Goal: Navigation & Orientation: Find specific page/section

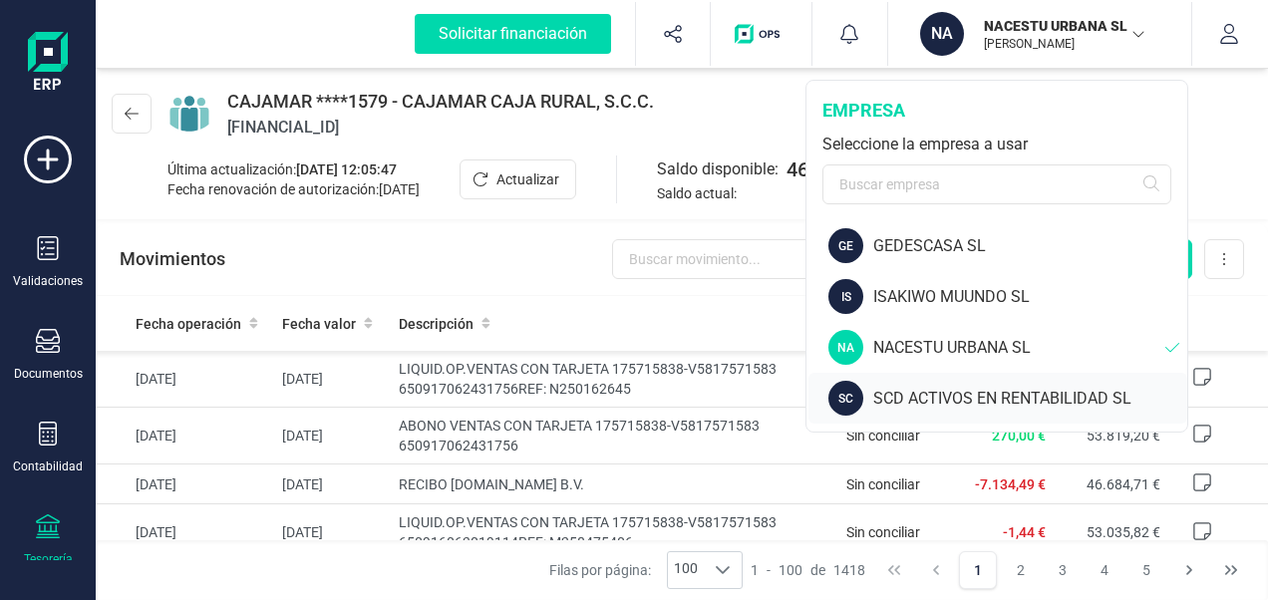
click at [891, 395] on div "SCD ACTIVOS EN RENTABILIDAD SL" at bounding box center [1030, 399] width 314 height 24
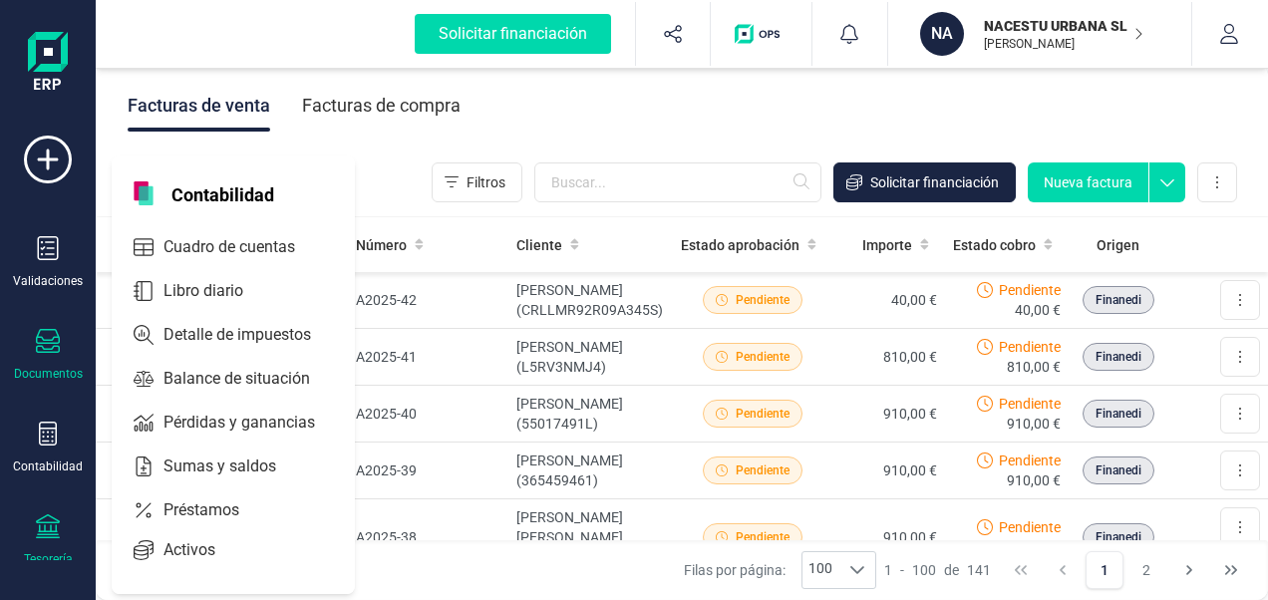
click at [54, 525] on icon at bounding box center [48, 527] width 24 height 24
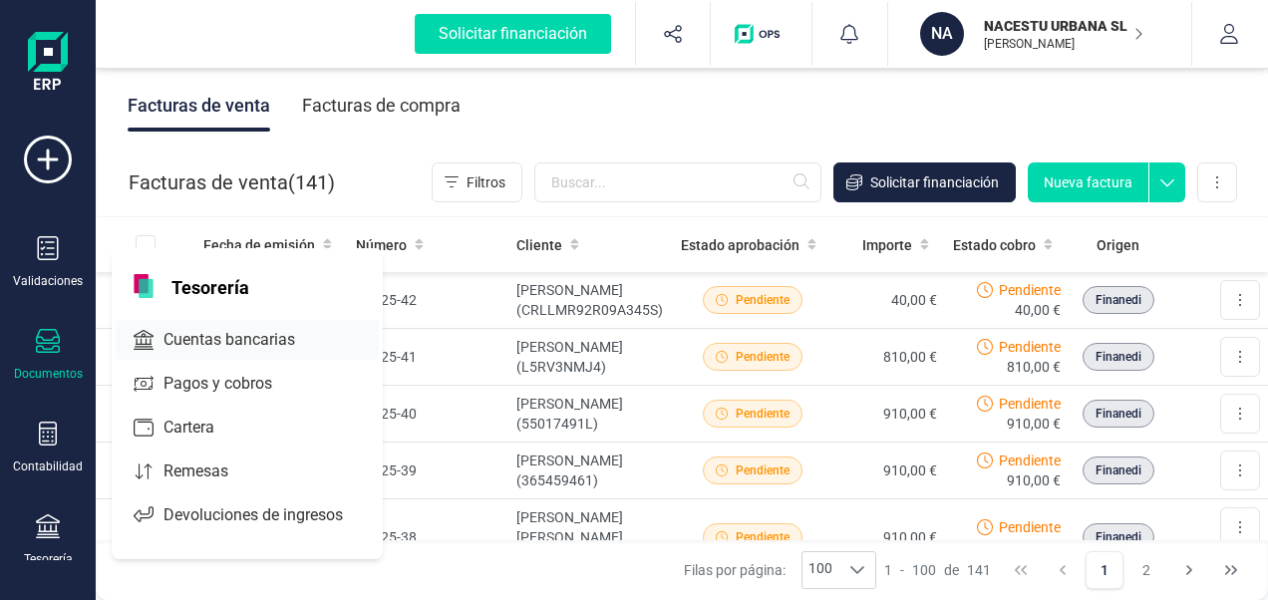
click at [225, 337] on span "Cuentas bancarias" at bounding box center [243, 340] width 175 height 24
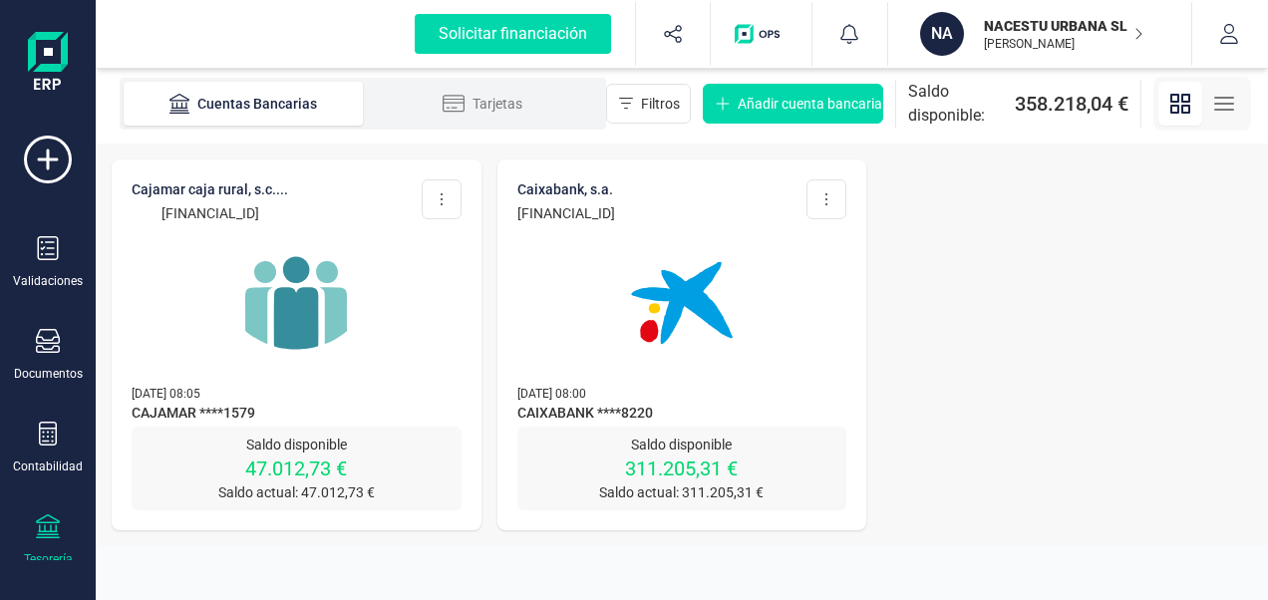
click at [291, 319] on img at bounding box center [296, 303] width 168 height 168
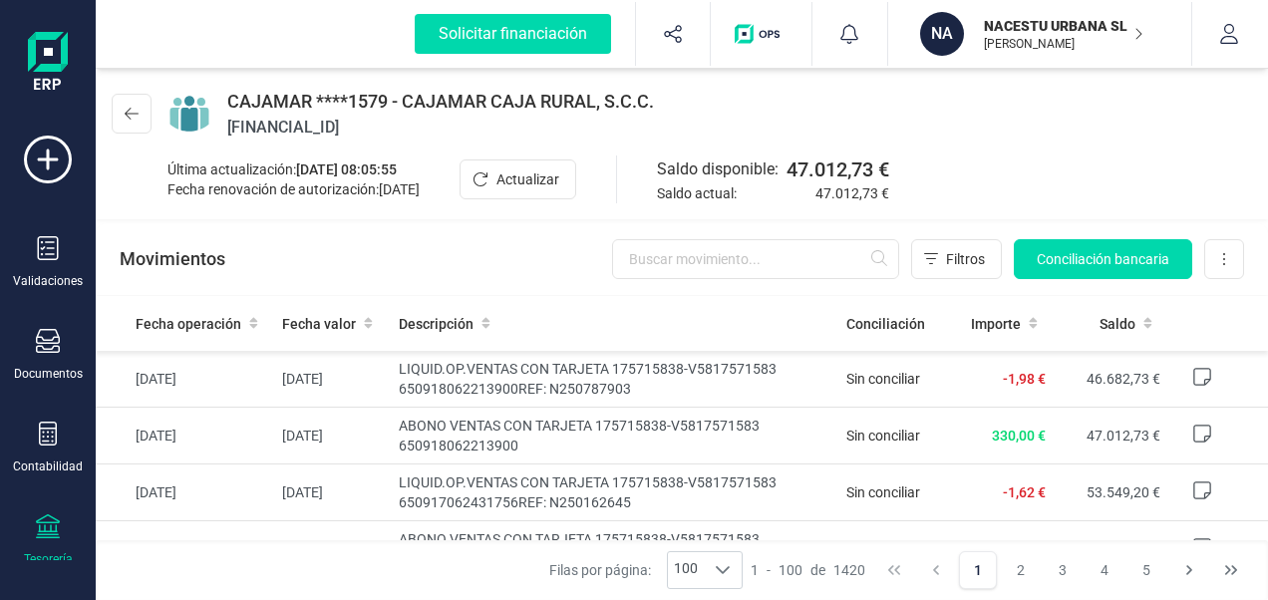
click at [1019, 43] on p "[PERSON_NAME]" at bounding box center [1064, 44] width 160 height 16
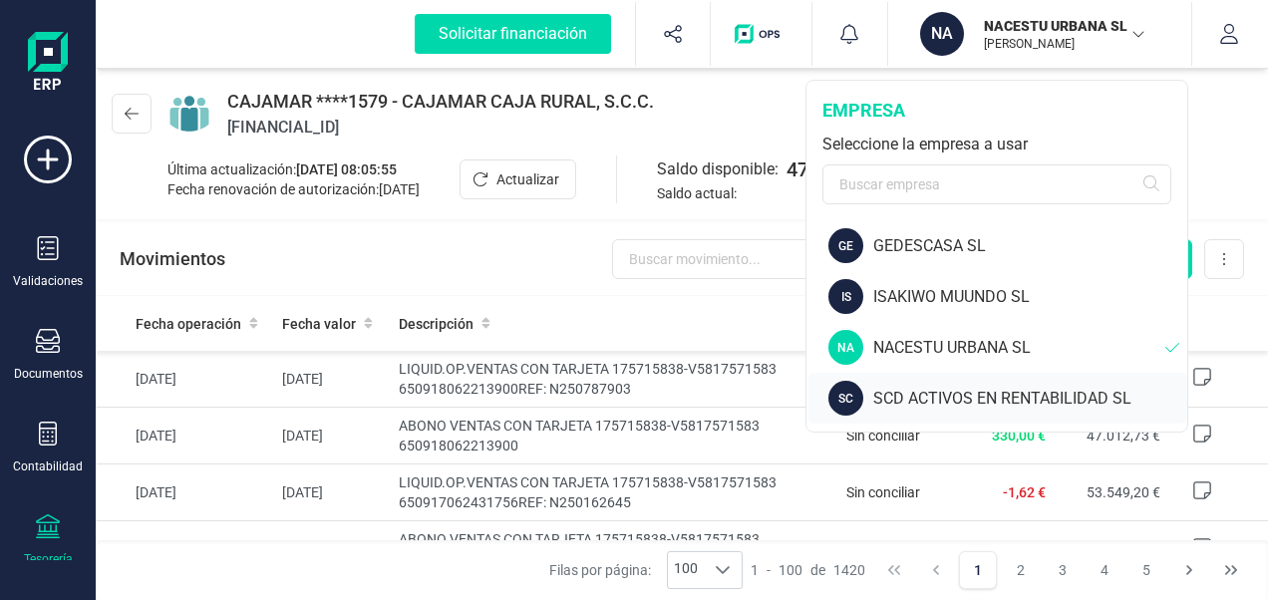
click at [887, 387] on div "SCD ACTIVOS EN RENTABILIDAD SL" at bounding box center [1030, 399] width 314 height 24
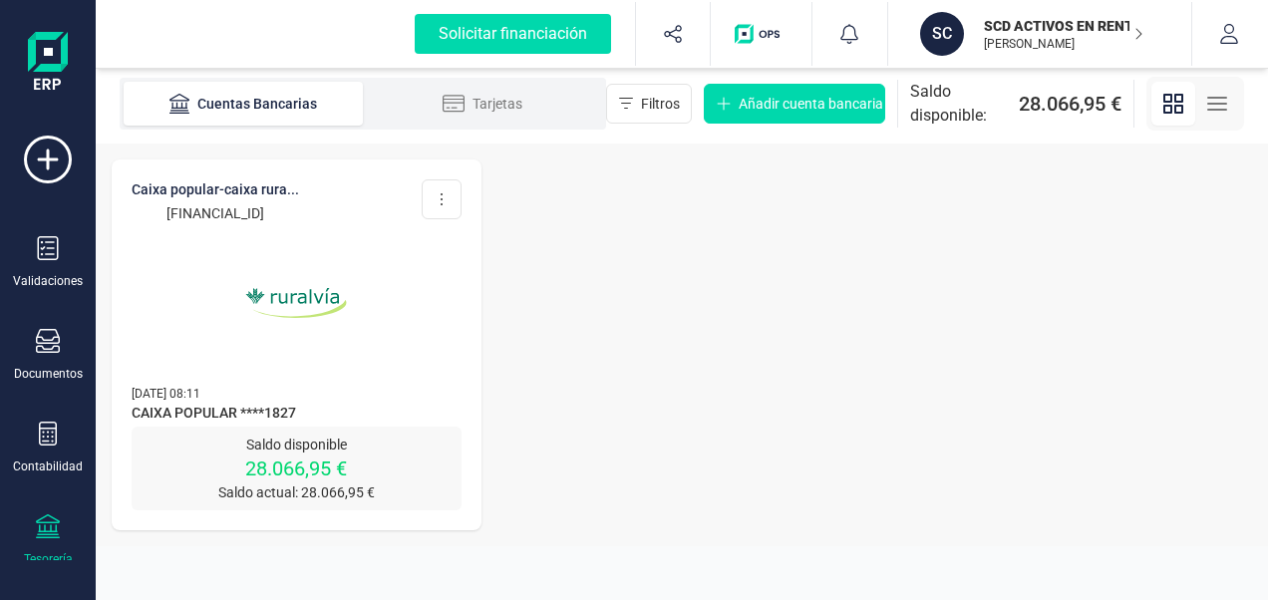
click at [309, 293] on img at bounding box center [296, 303] width 168 height 168
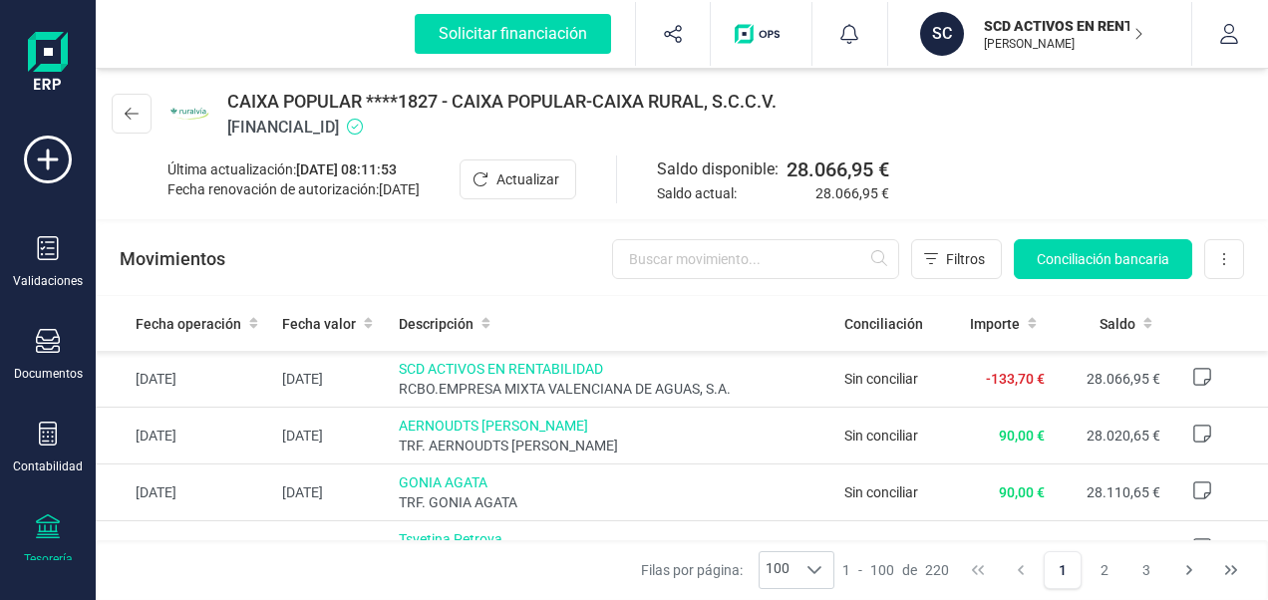
click at [1031, 35] on p "SCD ACTIVOS EN RENTABILIDAD SL" at bounding box center [1064, 26] width 160 height 20
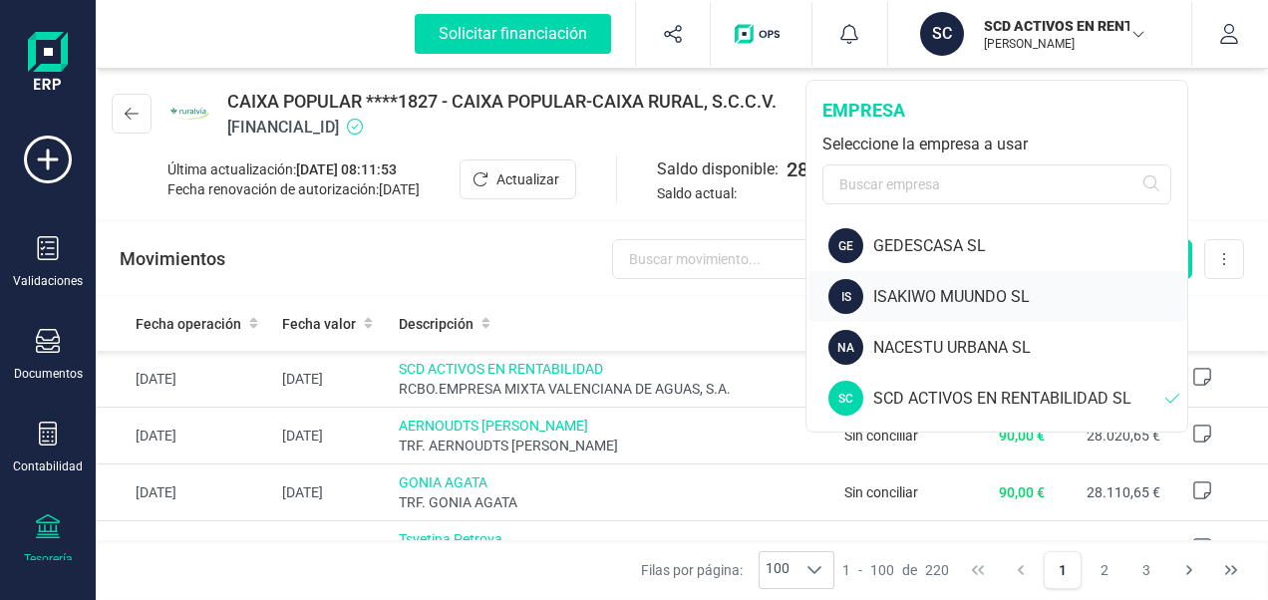
click at [922, 296] on div "ISAKIWO MUUNDO SL" at bounding box center [1030, 297] width 314 height 24
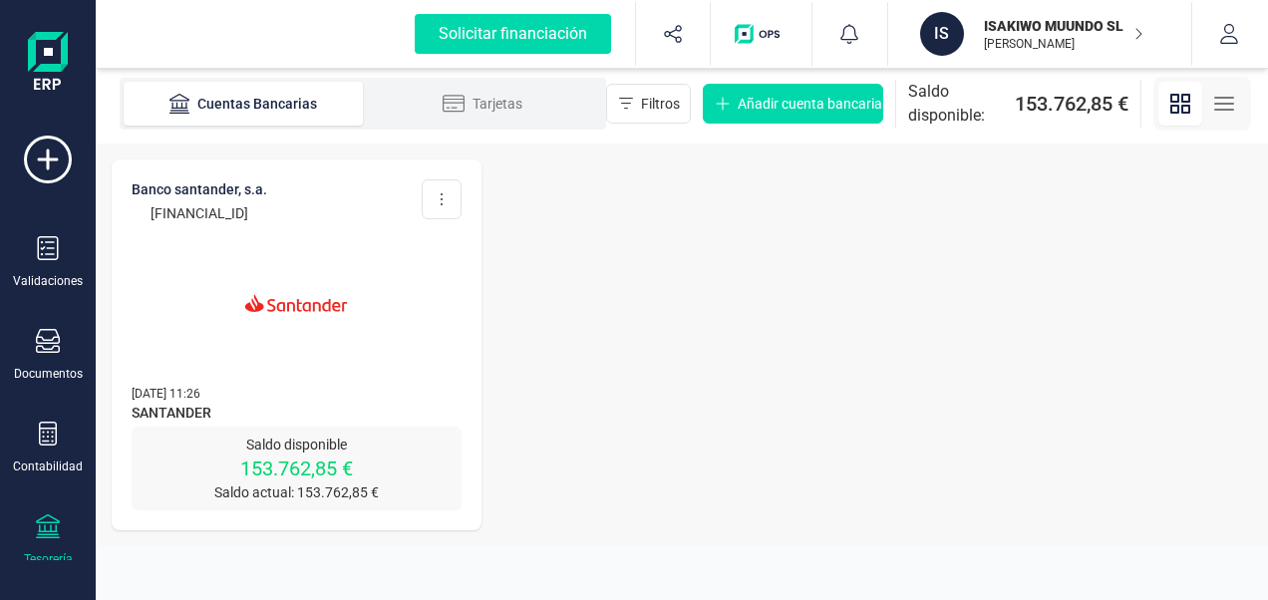
click at [259, 441] on p "Saldo disponible" at bounding box center [297, 445] width 330 height 20
click at [283, 301] on img at bounding box center [296, 303] width 168 height 168
